Goal: Use online tool/utility: Utilize a website feature to perform a specific function

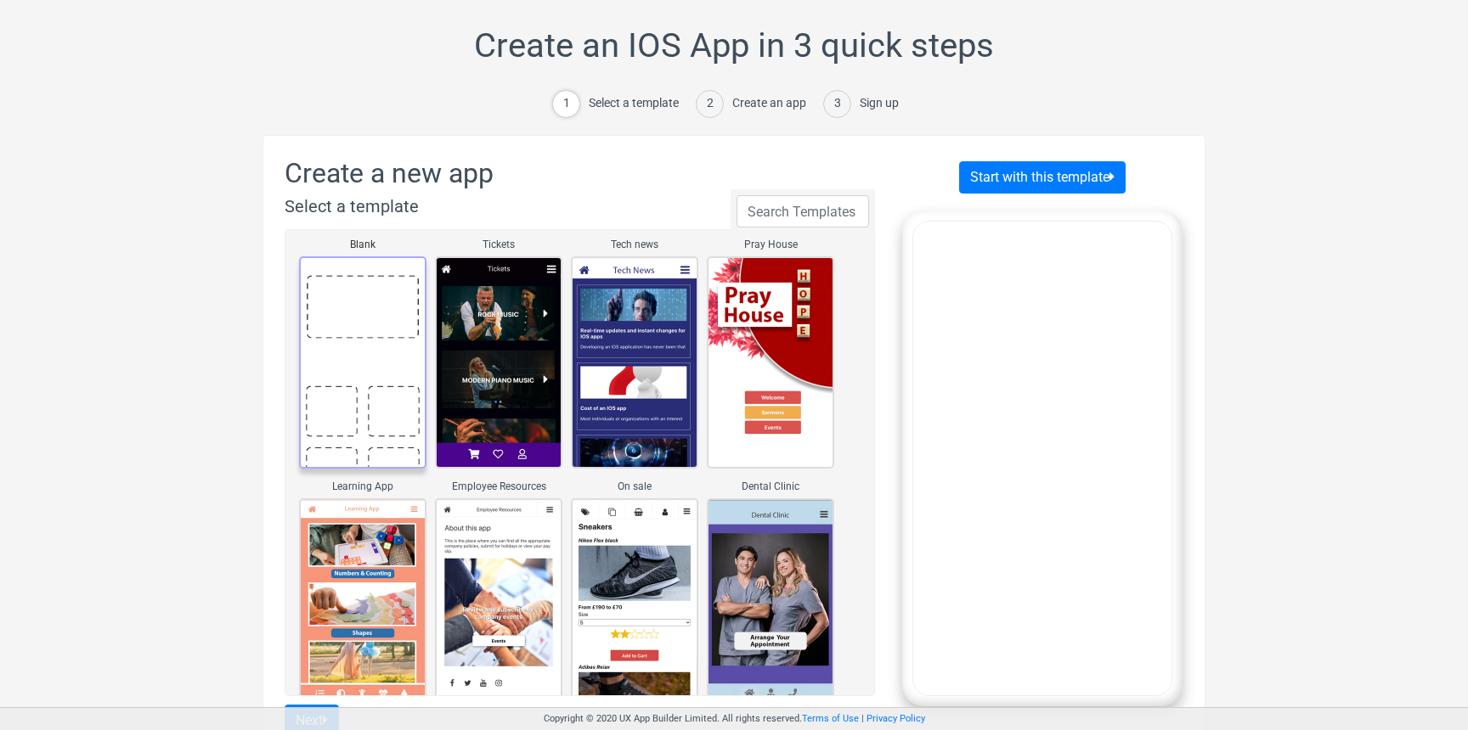
click at [381, 341] on link "Blank" at bounding box center [362, 363] width 127 height 212
click at [996, 171] on button "Start with this template" at bounding box center [1042, 177] width 166 height 32
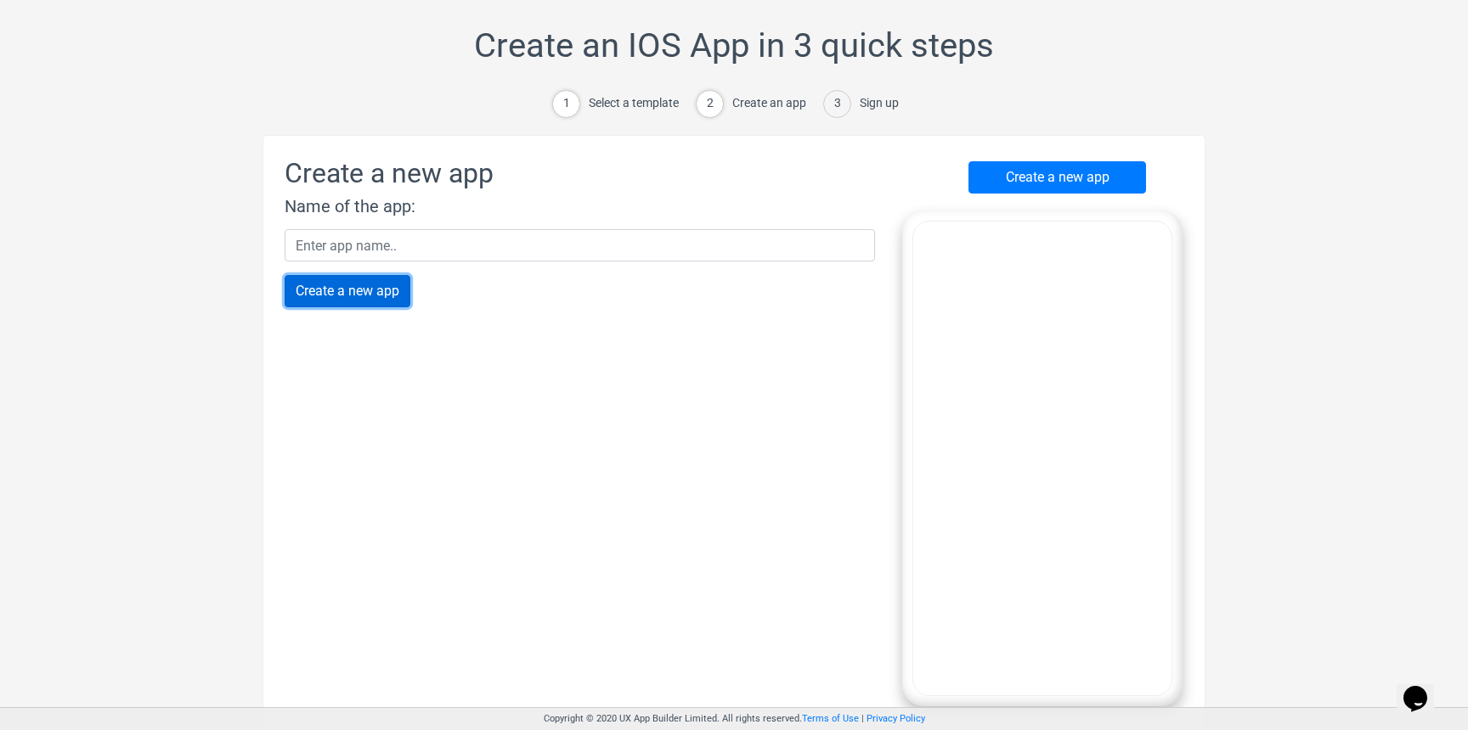
click at [315, 300] on input "Create a new app" at bounding box center [348, 291] width 126 height 32
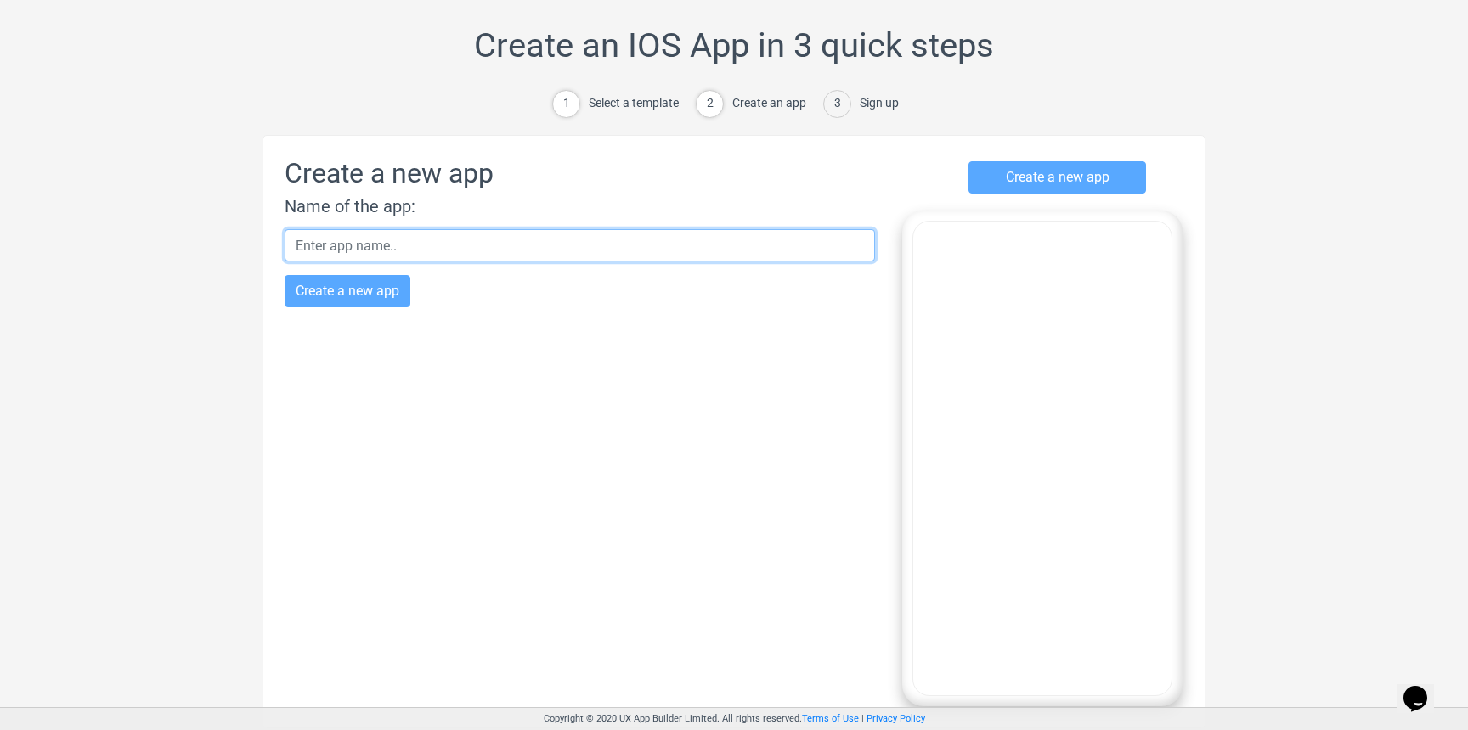
click at [362, 252] on input "text" at bounding box center [580, 245] width 590 height 32
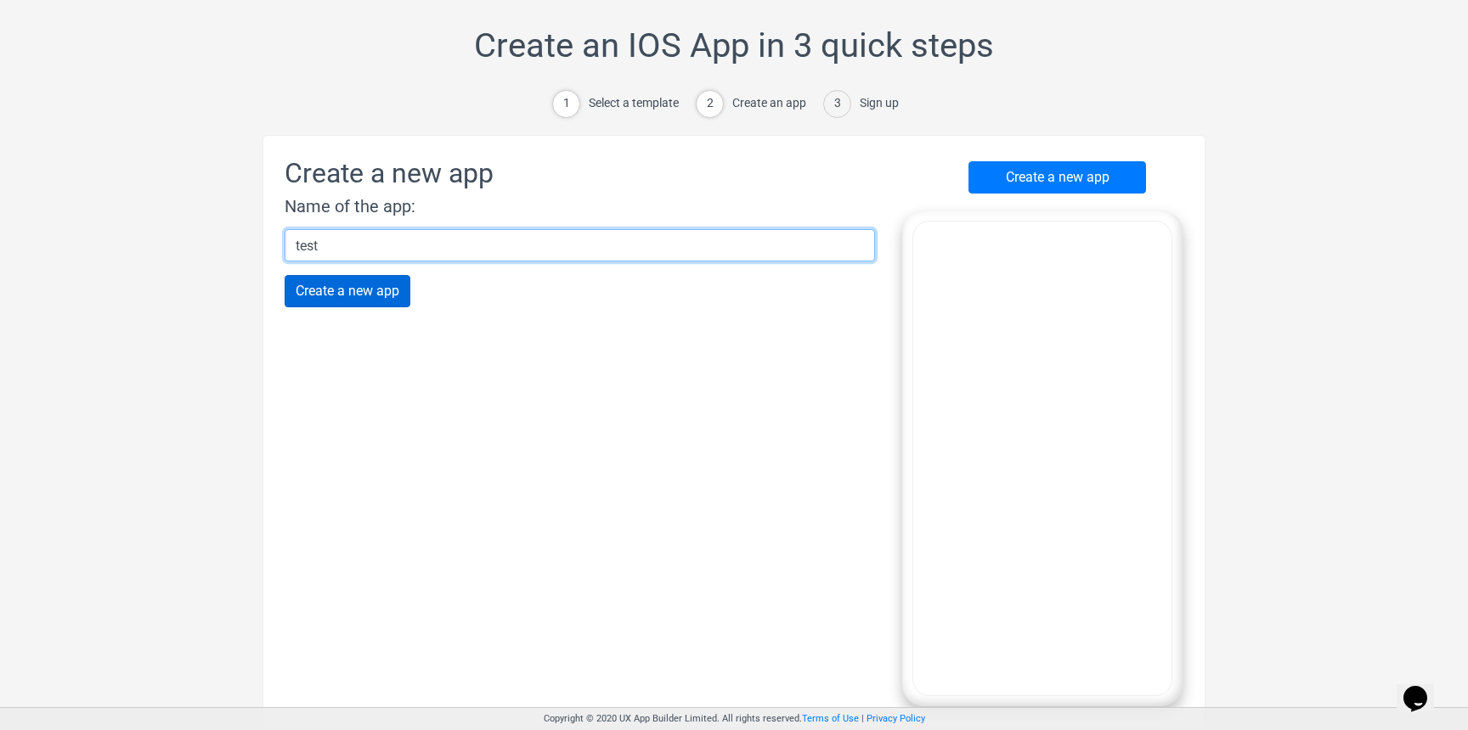
type input "test"
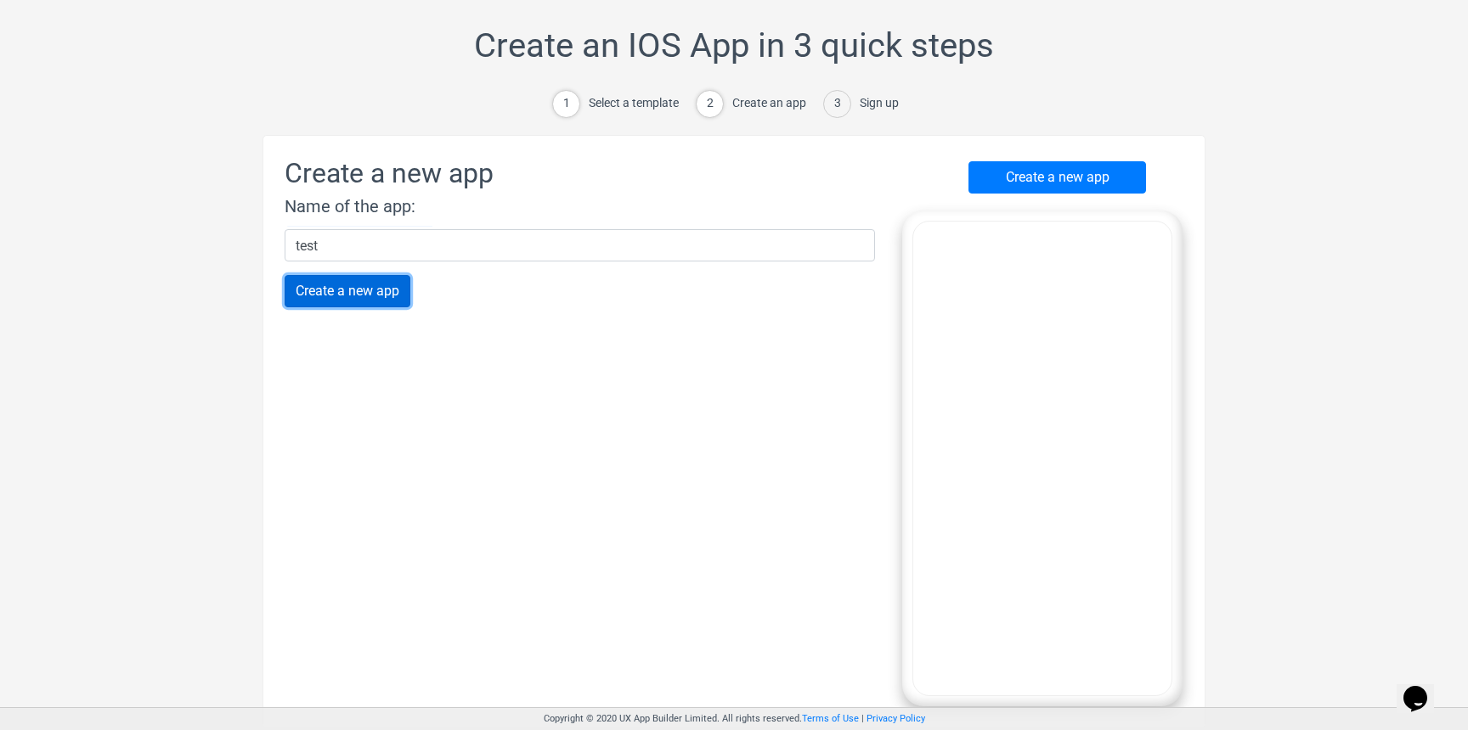
click at [350, 293] on input "Create a new app" at bounding box center [348, 291] width 126 height 32
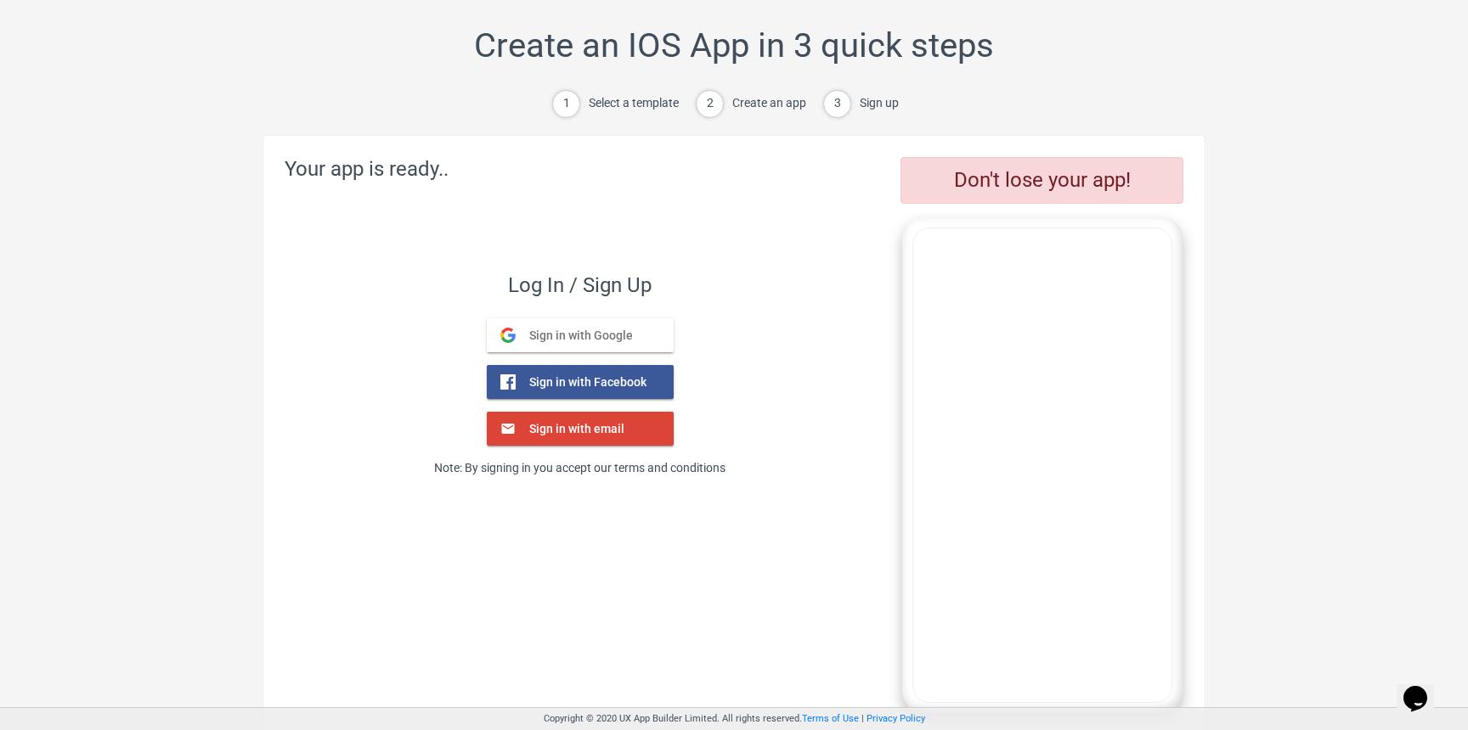
click at [532, 339] on span "Sign in with Google" at bounding box center [574, 335] width 117 height 15
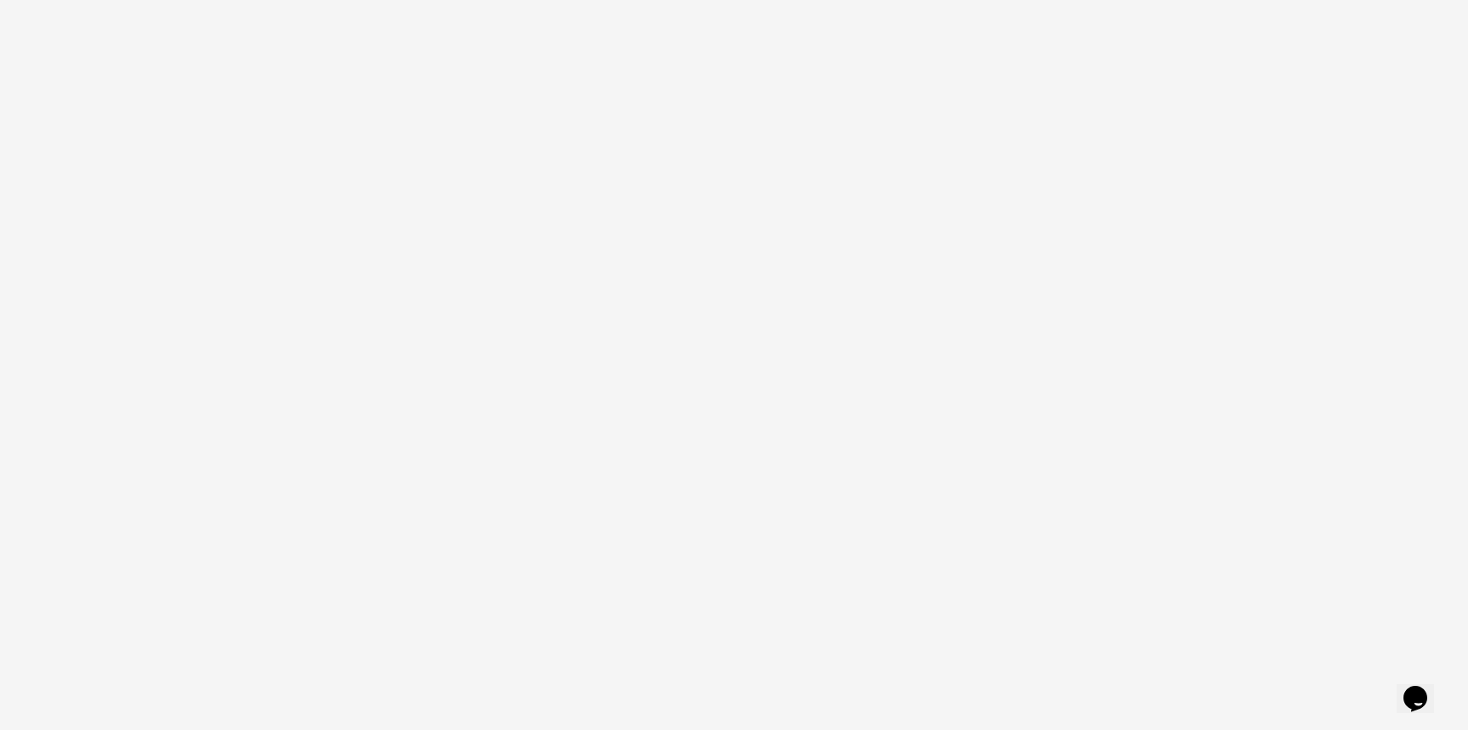
click at [431, 360] on body at bounding box center [734, 365] width 1468 height 730
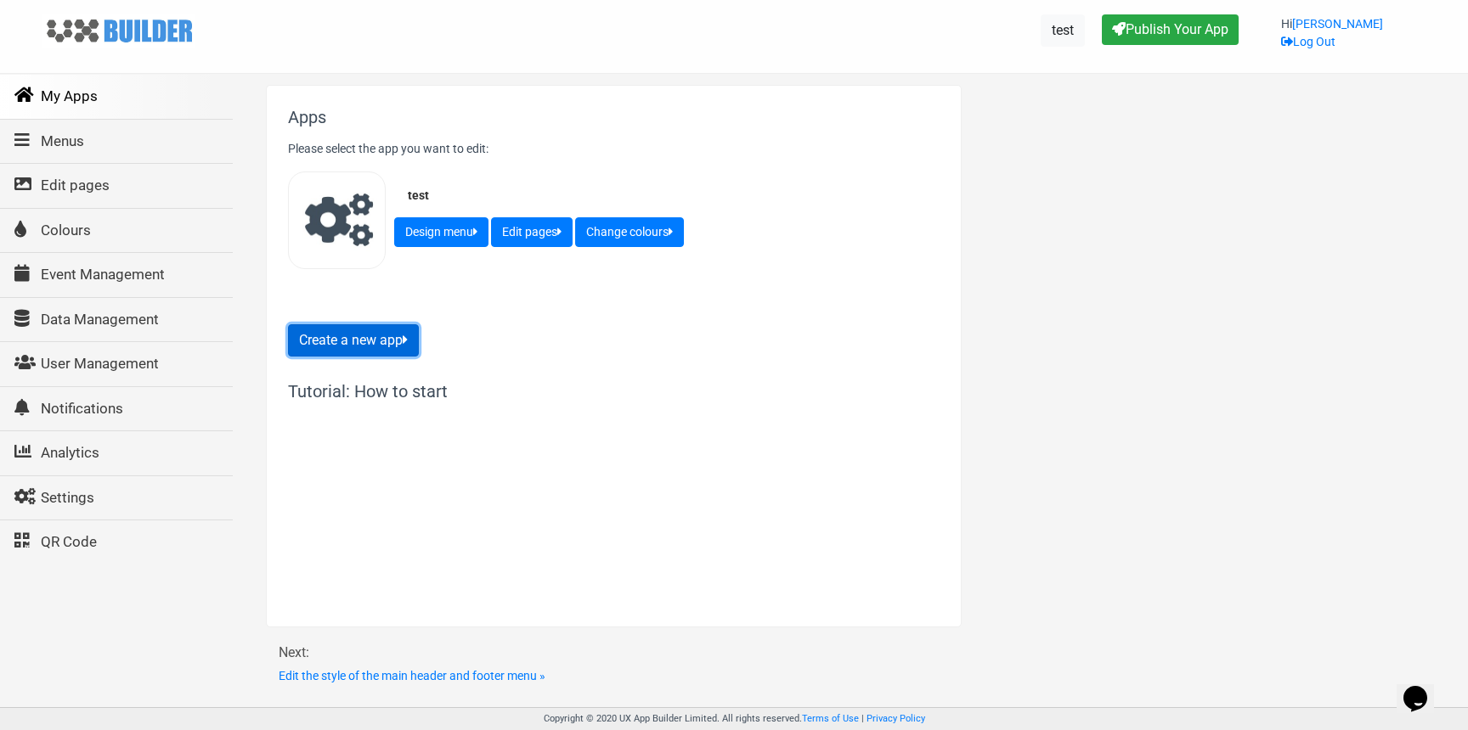
click at [399, 347] on button "Create a new app" at bounding box center [353, 340] width 131 height 32
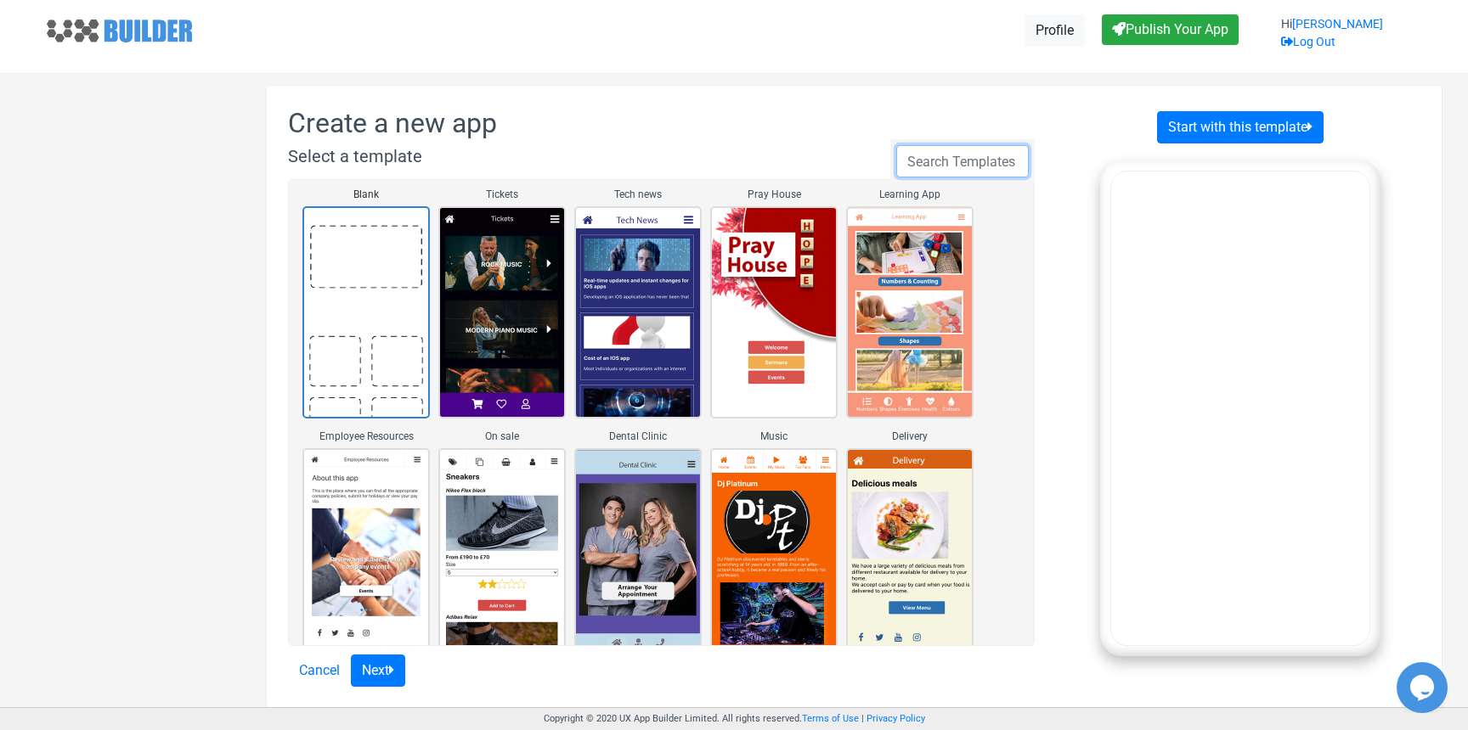
click at [945, 163] on input "text" at bounding box center [962, 161] width 132 height 32
click at [1218, 122] on button "Start with this template" at bounding box center [1240, 127] width 166 height 32
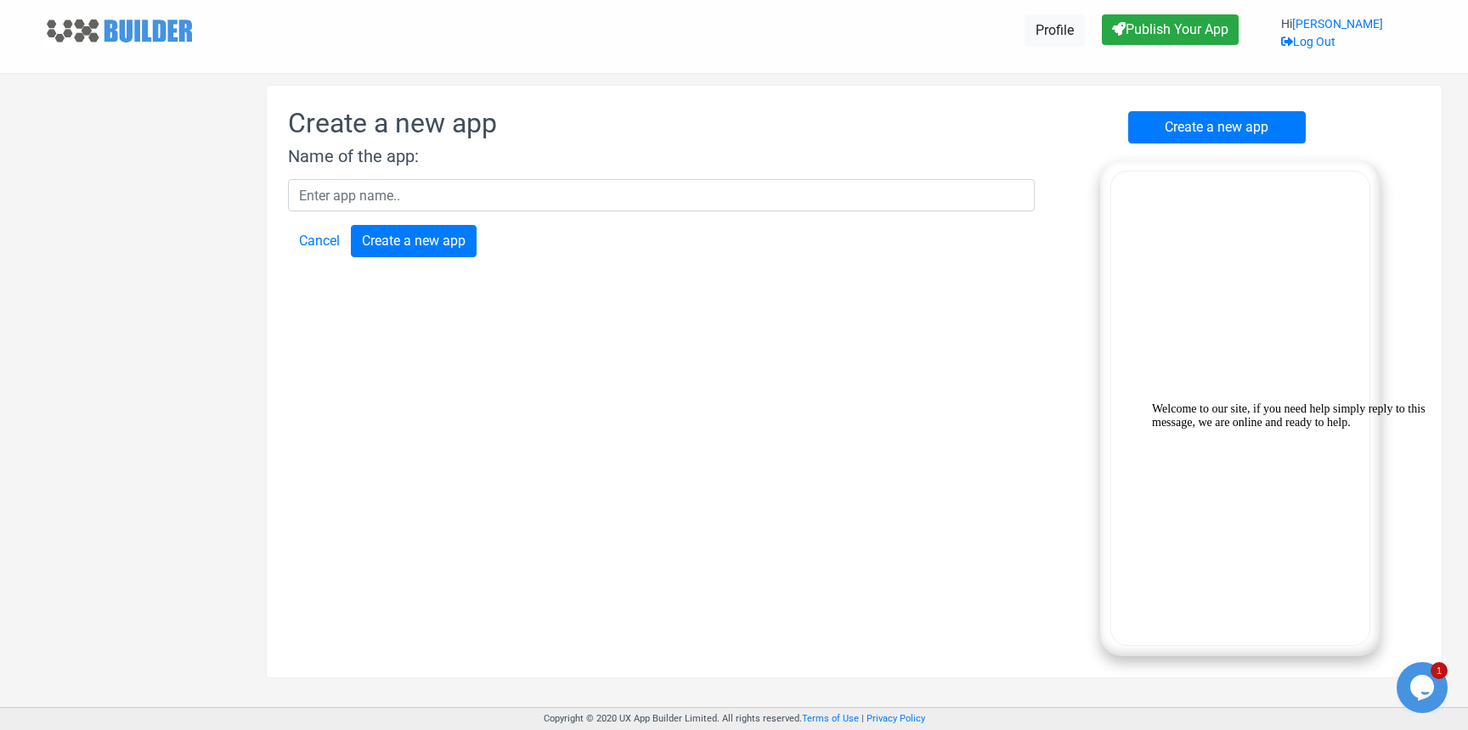
click at [1152, 403] on icon "Chat attention grabber" at bounding box center [1152, 403] width 0 height 0
